Goal: Task Accomplishment & Management: Manage account settings

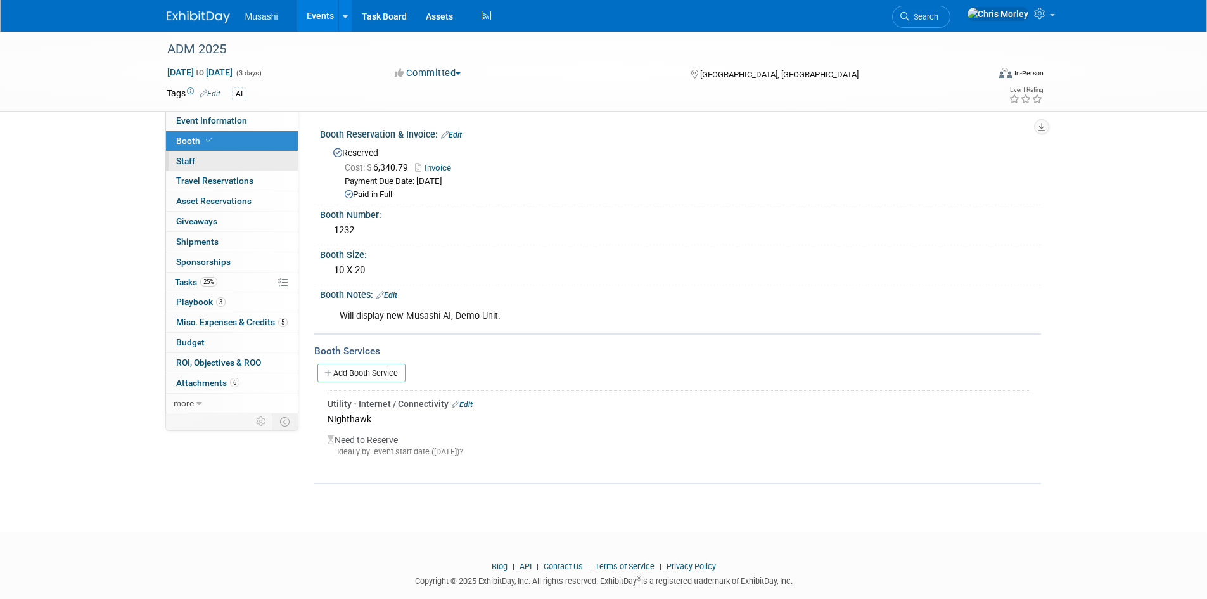
click at [222, 156] on link "0 Staff 0" at bounding box center [232, 161] width 132 height 20
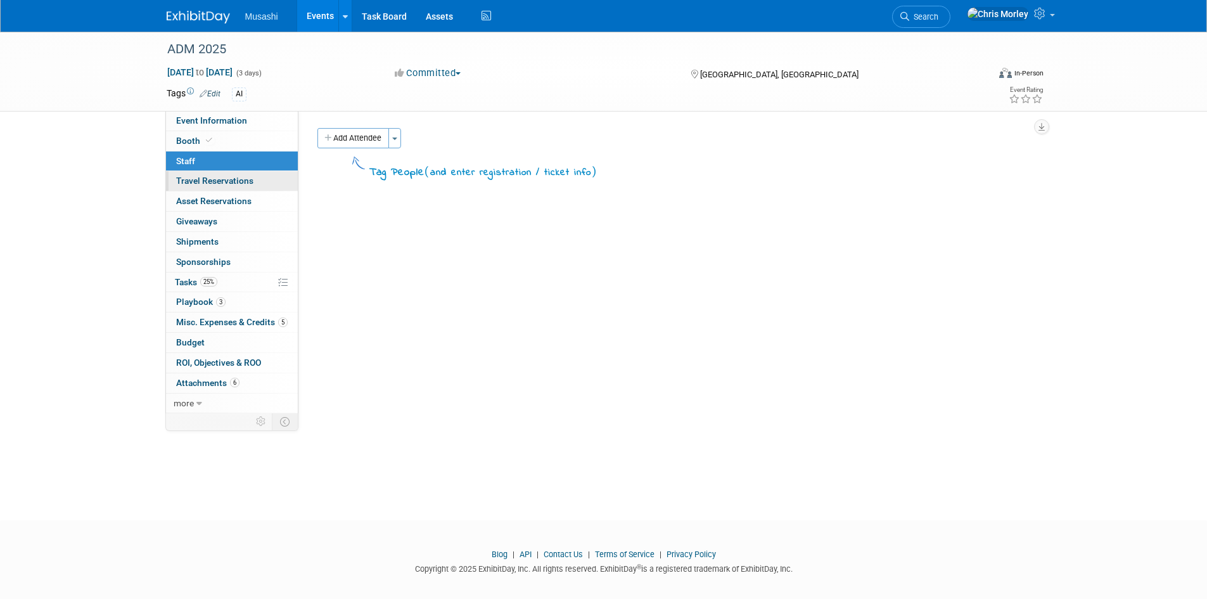
click at [241, 180] on span "Travel Reservations 0" at bounding box center [214, 180] width 77 height 10
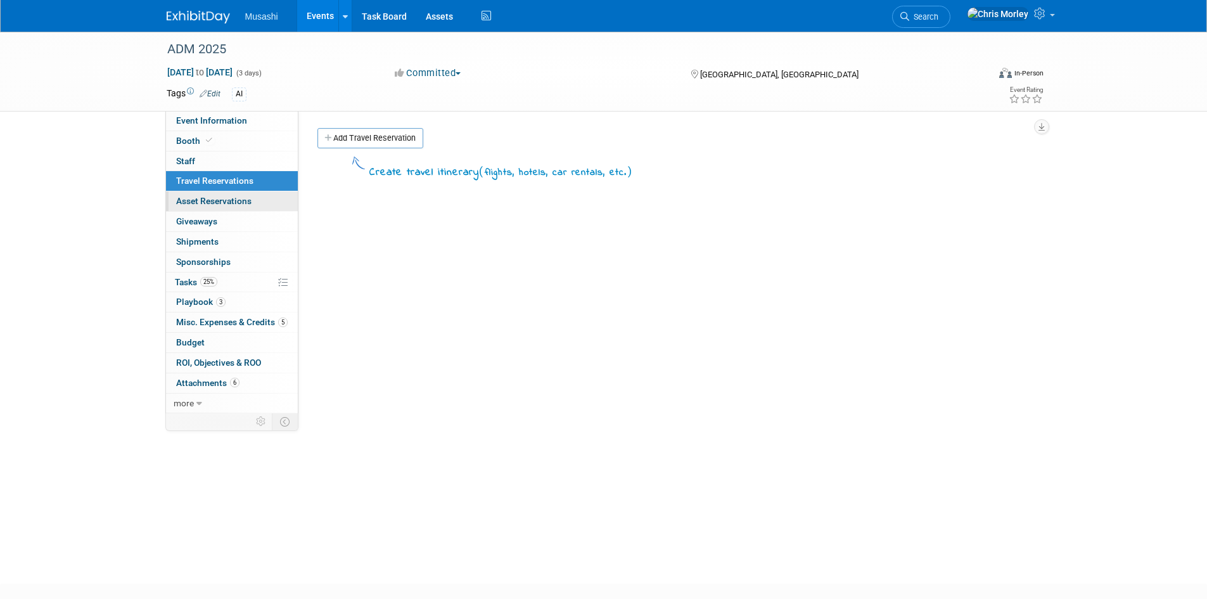
click at [243, 205] on span "Asset Reservations 0" at bounding box center [213, 201] width 75 height 10
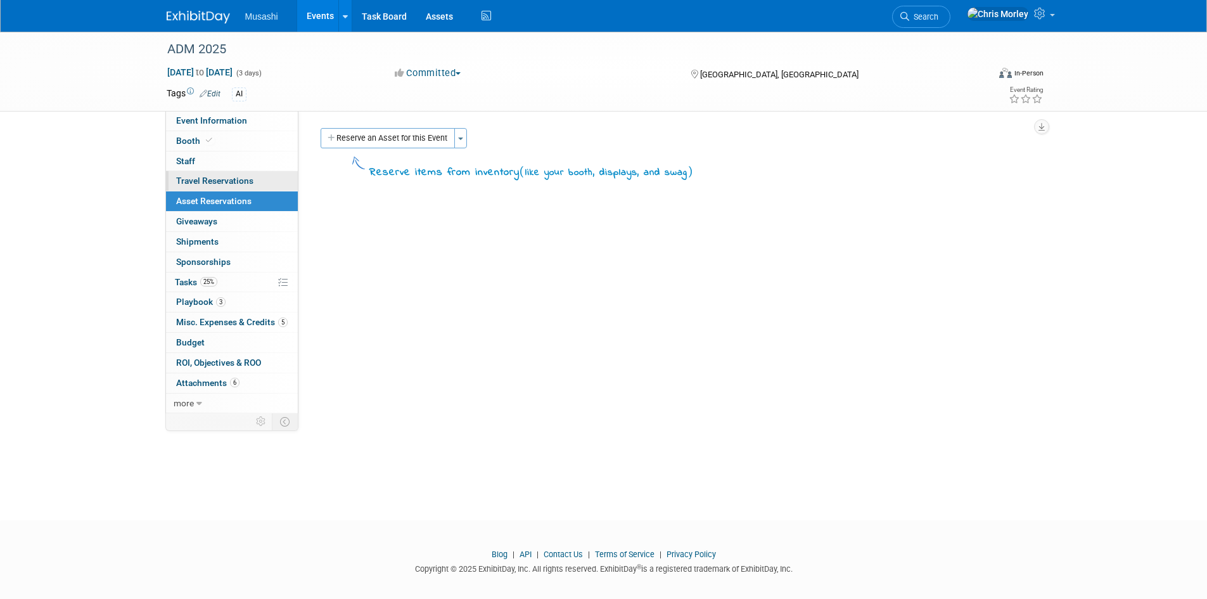
click at [243, 178] on span "Travel Reservations 0" at bounding box center [214, 180] width 77 height 10
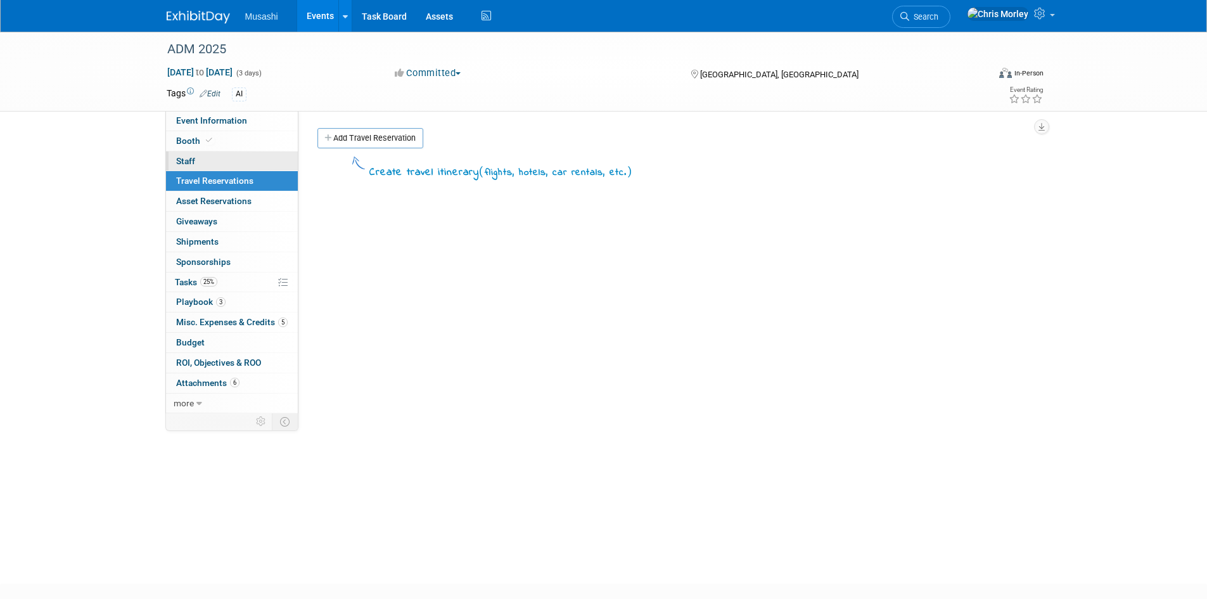
click at [224, 168] on link "0 Staff 0" at bounding box center [232, 161] width 132 height 20
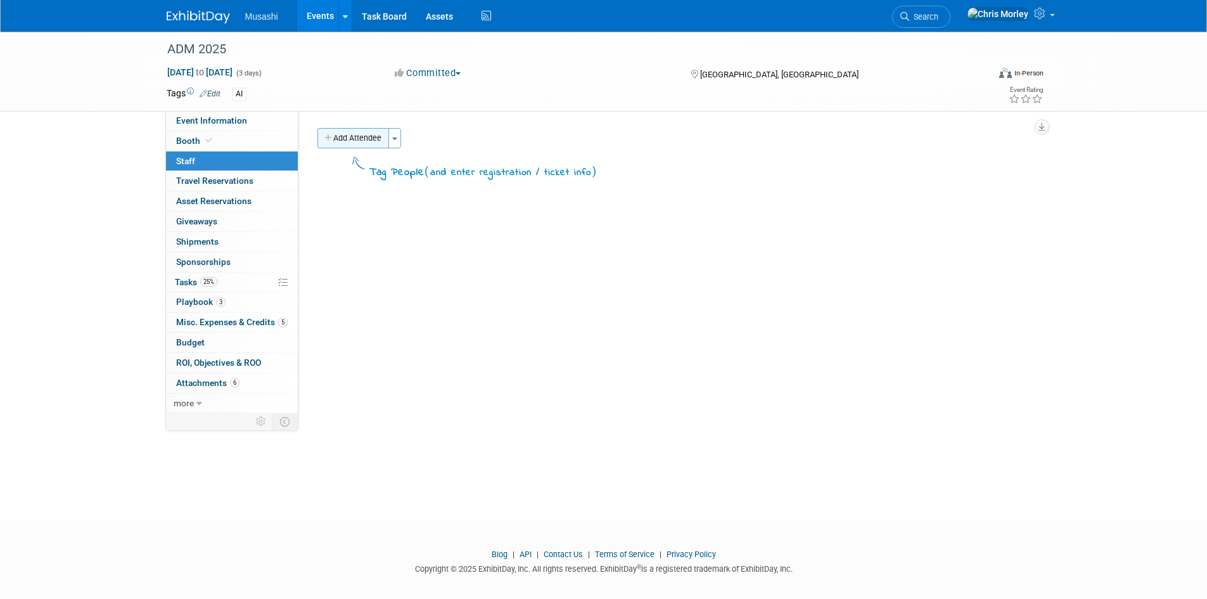
click at [368, 143] on button "Add Attendee" at bounding box center [353, 138] width 72 height 20
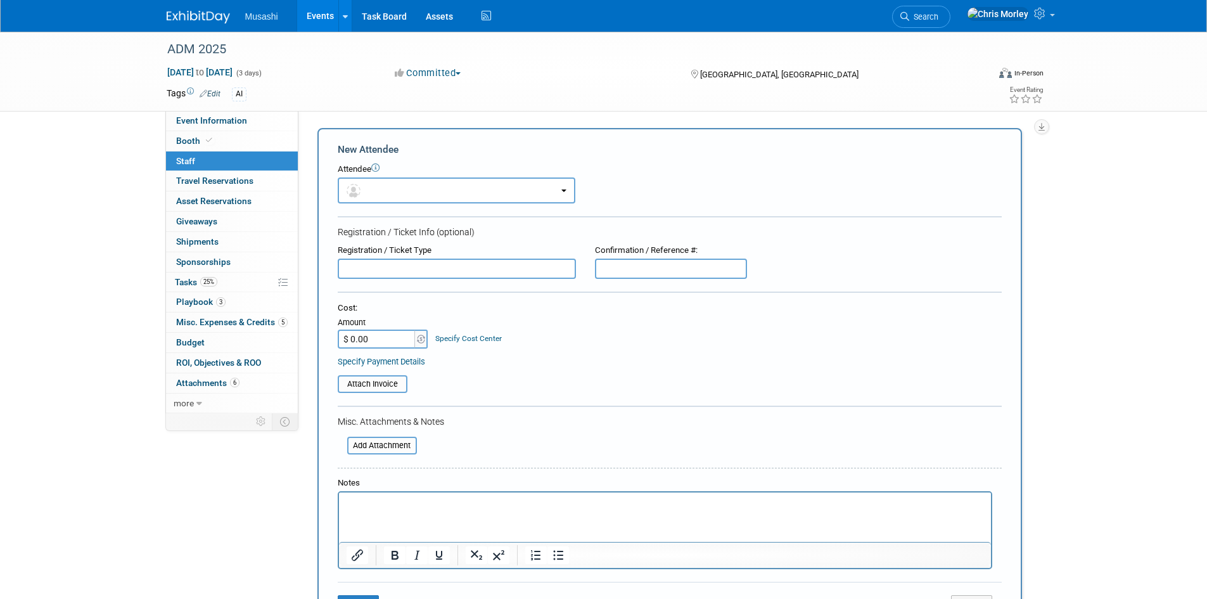
click at [1101, 144] on div "ADM 2025 [DATE] to [DATE] (3 days) [DATE] to [DATE] Committed Committed Conside…" at bounding box center [603, 353] width 1207 height 643
click at [566, 186] on button "button" at bounding box center [457, 190] width 238 height 26
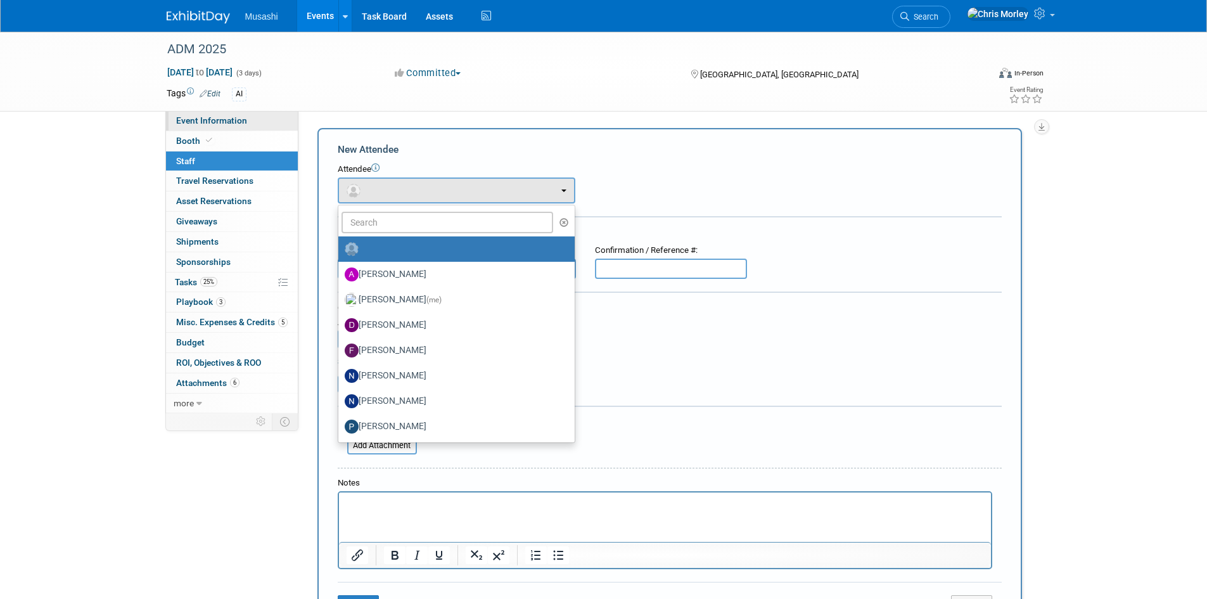
click at [200, 120] on span "Event Information" at bounding box center [211, 120] width 71 height 10
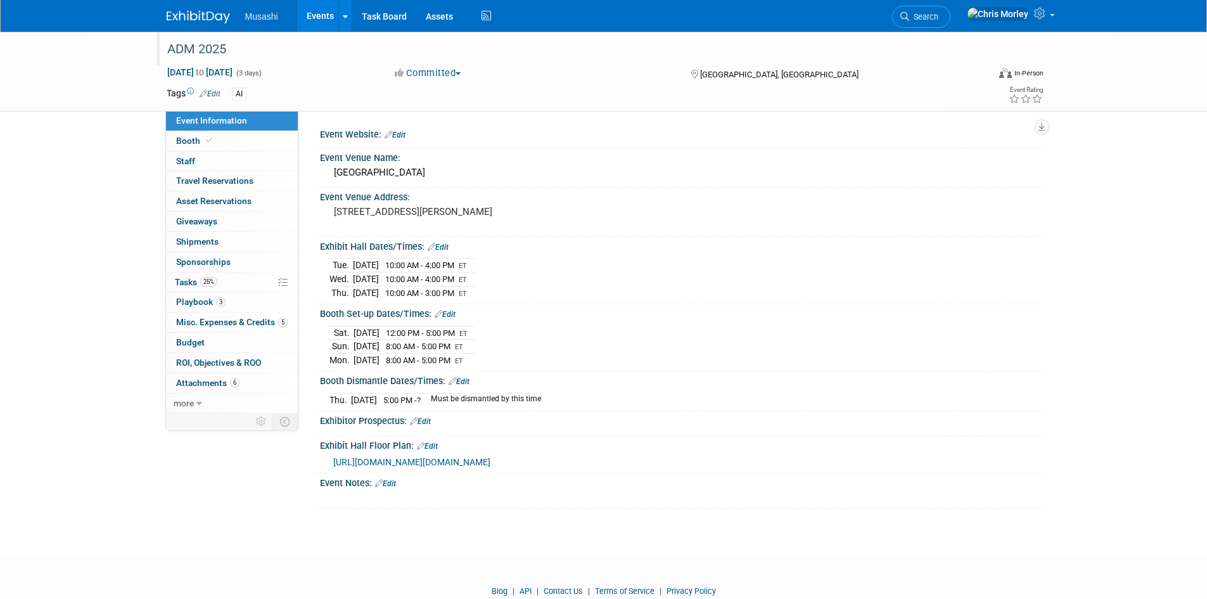
click at [190, 49] on div "ADM 2025" at bounding box center [566, 49] width 806 height 23
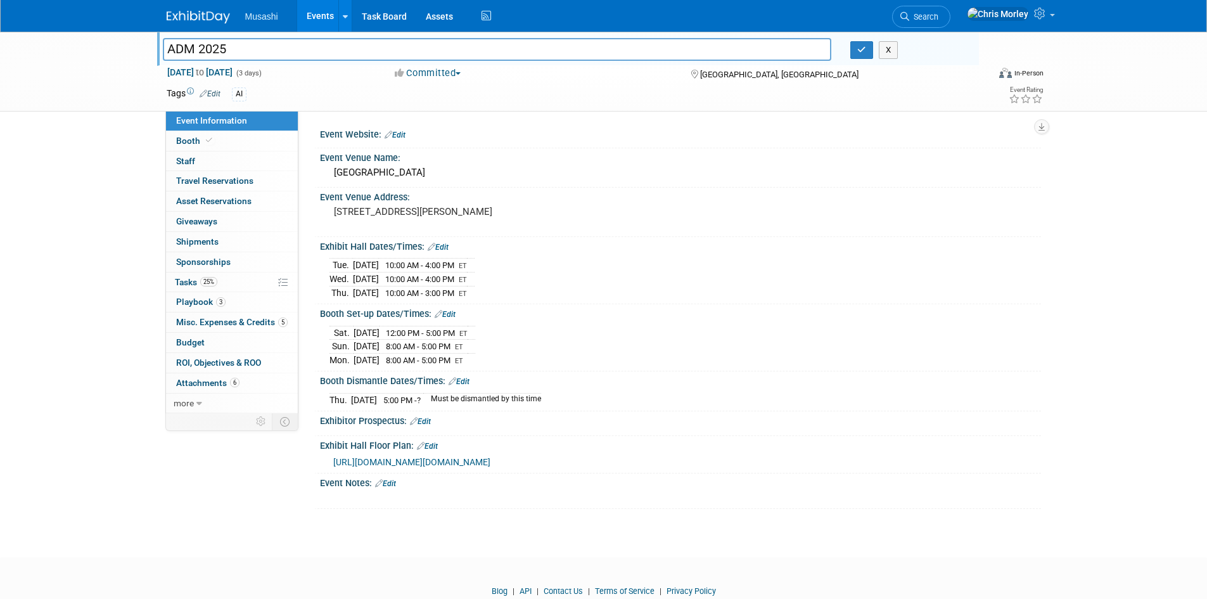
click at [206, 18] on img at bounding box center [198, 17] width 63 height 13
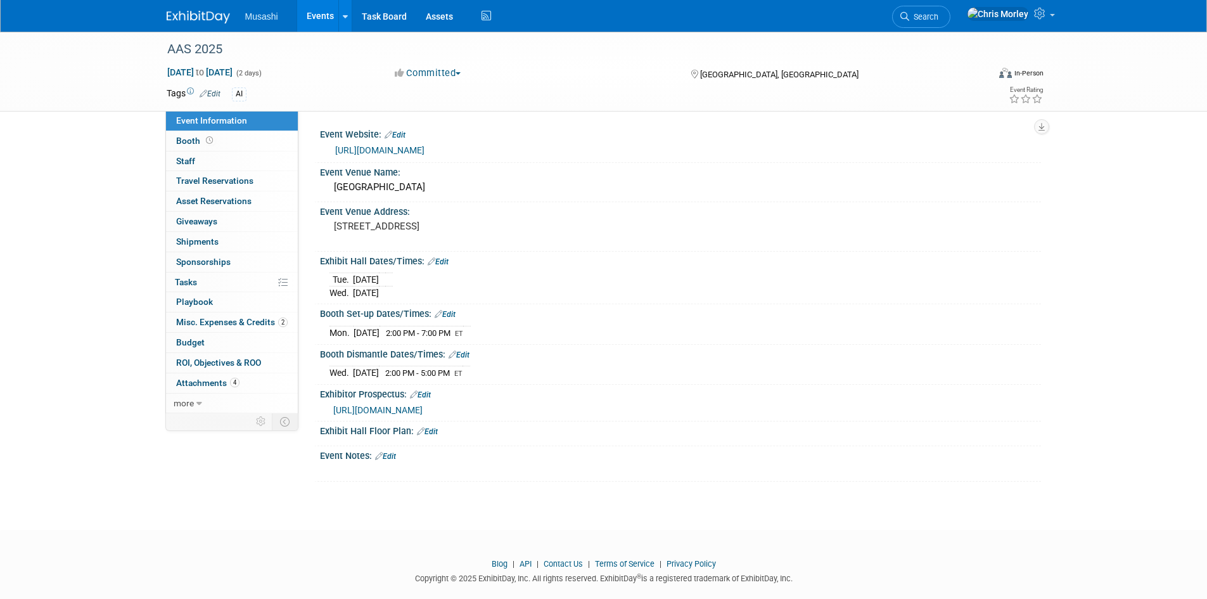
click at [201, 11] on img at bounding box center [198, 17] width 63 height 13
